Goal: Find specific page/section: Find specific page/section

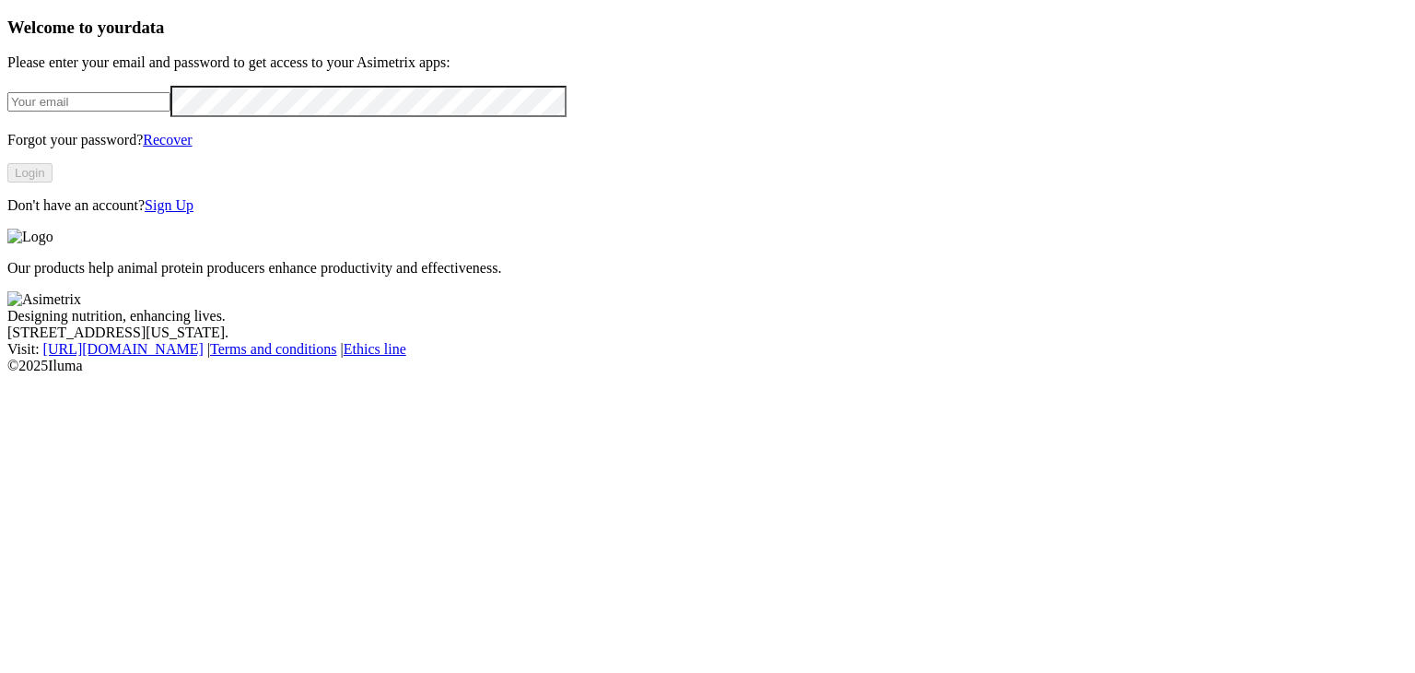
type input "[PERSON_NAME][EMAIL_ADDRESS][PERSON_NAME][DOMAIN_NAME]"
click at [53, 182] on button "Login" at bounding box center [29, 172] width 45 height 19
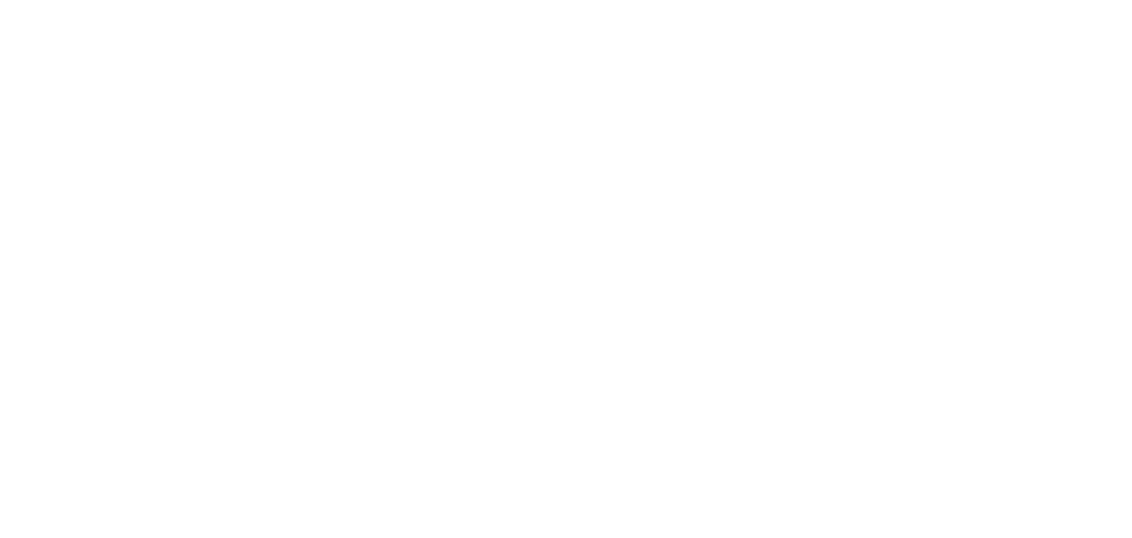
drag, startPoint x: 1212, startPoint y: 341, endPoint x: 969, endPoint y: 273, distance: 251.7
